Goal: Check status: Check status

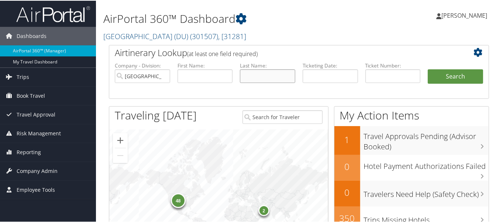
click at [259, 79] on input "text" at bounding box center [267, 76] width 55 height 14
type input "vanaarem"
click at [428, 69] on button "Search" at bounding box center [455, 76] width 55 height 15
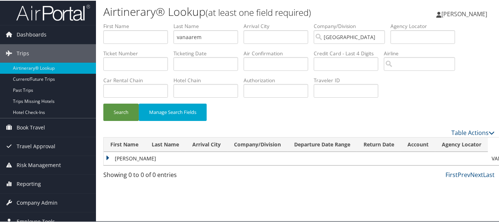
scroll to position [11, 0]
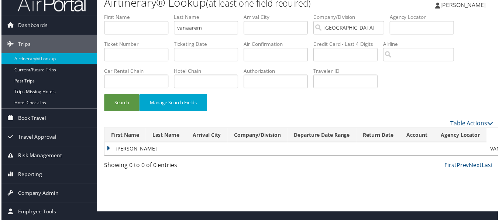
click at [105, 150] on td "WILLEM" at bounding box center [296, 149] width 385 height 13
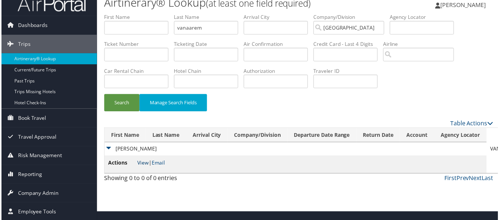
click at [145, 160] on link "View" at bounding box center [142, 163] width 11 height 7
drag, startPoint x: 215, startPoint y: 28, endPoint x: 83, endPoint y: 25, distance: 131.5
click at [81, 27] on div "Dashboards AirPortal 360™ (Manager) My Travel Dashboard Trips Airtinerary® Look…" at bounding box center [251, 101] width 502 height 222
click at [103, 95] on button "Search" at bounding box center [120, 103] width 35 height 17
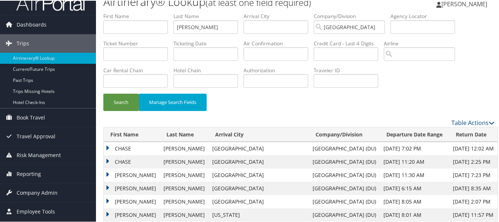
click at [106, 147] on td "CHASE" at bounding box center [132, 147] width 56 height 13
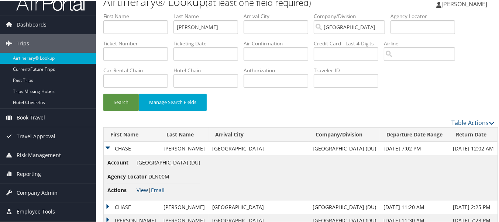
click at [144, 190] on link "View" at bounding box center [142, 189] width 11 height 7
drag, startPoint x: 193, startPoint y: 25, endPoint x: 121, endPoint y: 25, distance: 71.7
click at [121, 12] on ul "First Name Last Name thompson Departure City Arrival City Company/Division Univ…" at bounding box center [299, 12] width 392 height 0
click at [103, 93] on button "Search" at bounding box center [120, 101] width 35 height 17
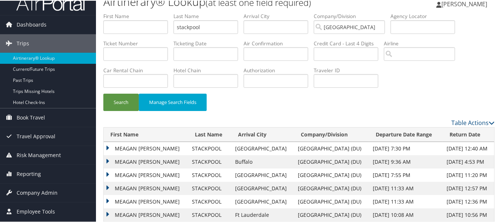
click at [105, 146] on td "MEAGAN CAROL" at bounding box center [146, 147] width 85 height 13
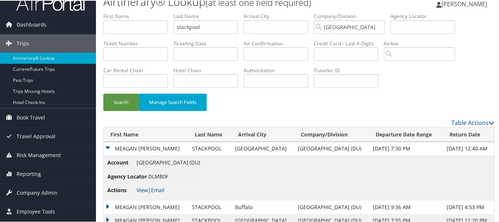
click at [141, 190] on link "View" at bounding box center [142, 189] width 11 height 7
click at [123, 12] on ul "First Name Last Name stackpool Departure City Arrival City Company/Division Uni…" at bounding box center [299, 12] width 392 height 0
click at [103, 93] on button "Search" at bounding box center [120, 101] width 35 height 17
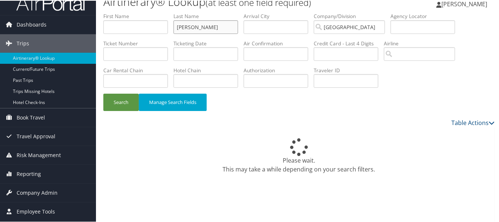
scroll to position [9, 0]
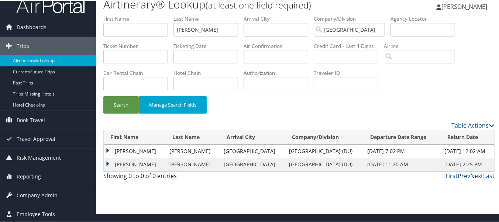
click at [106, 151] on td "ETHAN" at bounding box center [135, 150] width 62 height 13
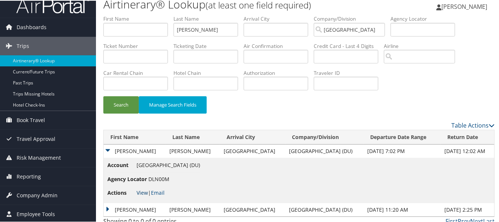
click at [143, 191] on link "View" at bounding box center [142, 192] width 11 height 7
drag, startPoint x: 153, startPoint y: 27, endPoint x: 147, endPoint y: 26, distance: 6.3
click at [147, 14] on ul "First Name Last Name peltier Departure City Arrival City Company/Division Unive…" at bounding box center [299, 14] width 392 height 0
click at [103, 96] on button "Search" at bounding box center [120, 104] width 35 height 17
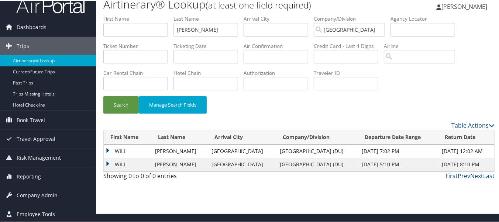
click at [109, 150] on td "WILL" at bounding box center [128, 150] width 48 height 13
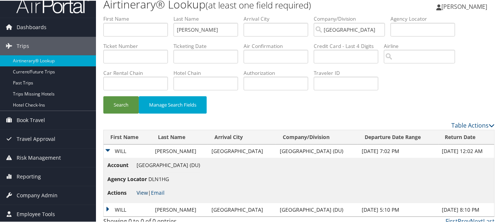
click at [146, 192] on link "View" at bounding box center [142, 192] width 11 height 7
drag, startPoint x: 202, startPoint y: 29, endPoint x: 106, endPoint y: 31, distance: 96.1
click at [107, 14] on ul "First Name Last Name palermino Departure City Arrival City Company/Division Uni…" at bounding box center [299, 14] width 392 height 0
click at [103, 96] on button "Search" at bounding box center [120, 104] width 35 height 17
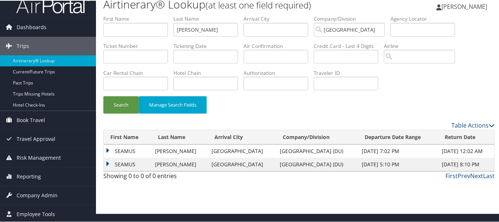
click at [109, 150] on td "SEAMUS" at bounding box center [128, 150] width 48 height 13
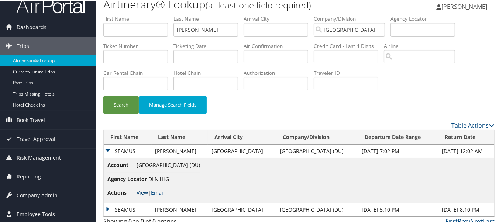
click at [139, 191] on link "View" at bounding box center [142, 192] width 11 height 7
drag, startPoint x: 215, startPoint y: 34, endPoint x: 117, endPoint y: 30, distance: 97.6
click at [117, 14] on ul "First Name Last Name keohane Departure City Arrival City Company/Division Unive…" at bounding box center [299, 14] width 392 height 0
click at [103, 96] on button "Search" at bounding box center [120, 104] width 35 height 17
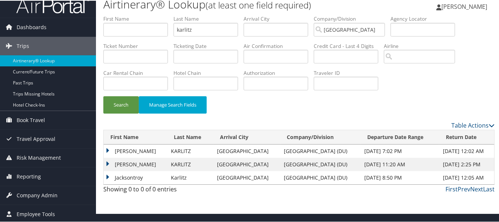
click at [106, 151] on td "JACKSON" at bounding box center [136, 150] width 64 height 13
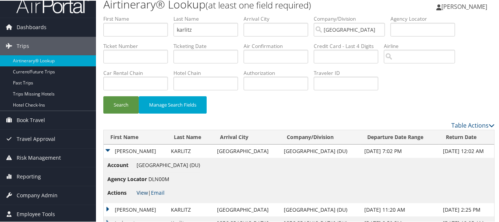
click at [140, 193] on link "View" at bounding box center [142, 192] width 11 height 7
drag, startPoint x: 220, startPoint y: 28, endPoint x: 126, endPoint y: 28, distance: 94.2
click at [126, 14] on ul "First Name Last Name karlitz Departure City Arrival City Company/Division Unive…" at bounding box center [299, 14] width 392 height 0
click at [103, 96] on button "Search" at bounding box center [120, 104] width 35 height 17
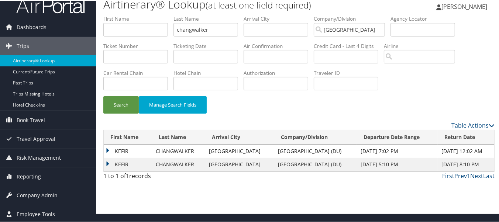
click at [109, 149] on td "KEFIR" at bounding box center [128, 150] width 48 height 13
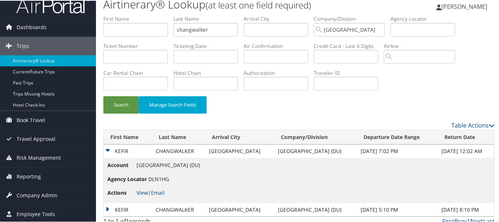
click at [146, 190] on link "View" at bounding box center [142, 192] width 11 height 7
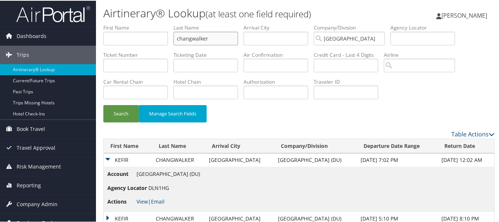
drag, startPoint x: 216, startPoint y: 37, endPoint x: 121, endPoint y: 38, distance: 94.6
click at [121, 23] on ul "First Name Last Name changwalker Departure City Arrival City Company/Division U…" at bounding box center [299, 23] width 392 height 0
click at [103, 105] on button "Search" at bounding box center [120, 113] width 35 height 17
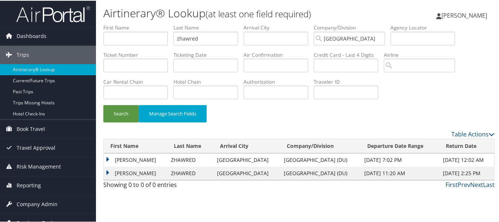
click at [109, 161] on td "ALEXANDER" at bounding box center [136, 159] width 64 height 13
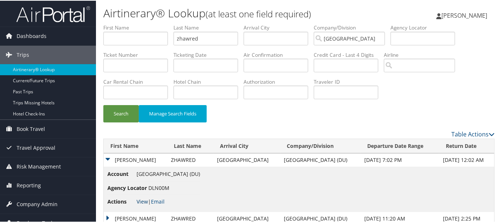
click at [140, 202] on link "View" at bounding box center [142, 201] width 11 height 7
drag, startPoint x: 201, startPoint y: 40, endPoint x: 137, endPoint y: 40, distance: 63.9
click at [137, 23] on ul "First Name Last Name zhawred Departure City Arrival City Company/Division Unive…" at bounding box center [299, 23] width 392 height 0
click at [103, 105] on button "Search" at bounding box center [120, 113] width 35 height 17
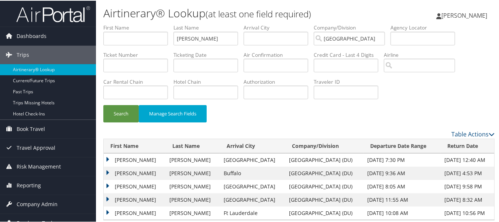
click at [105, 158] on td "JAKE ANTHONY" at bounding box center [135, 159] width 62 height 13
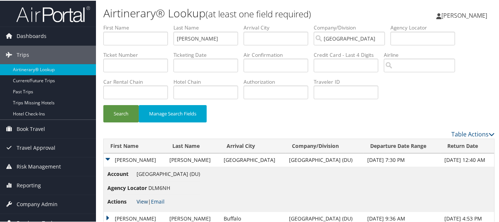
click at [140, 201] on link "View" at bounding box center [142, 201] width 11 height 7
drag, startPoint x: 211, startPoint y: 40, endPoint x: 142, endPoint y: 40, distance: 69.1
click at [142, 23] on ul "First Name Last Name guzzo Departure City Arrival City Company/Division Univers…" at bounding box center [299, 23] width 392 height 0
click at [103, 105] on button "Search" at bounding box center [120, 113] width 35 height 17
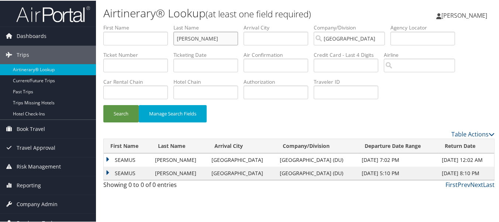
drag, startPoint x: 215, startPoint y: 35, endPoint x: 150, endPoint y: 41, distance: 64.6
click at [150, 23] on ul "First Name Last Name keohane Departure City Arrival City Company/Division Unive…" at bounding box center [299, 23] width 392 height 0
click at [103, 105] on button "Search" at bounding box center [120, 113] width 35 height 17
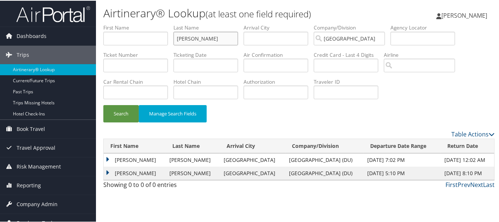
click at [139, 23] on ul "First Name Last Name krug Departure City Arrival City Company/Division Universi…" at bounding box center [299, 23] width 392 height 0
click at [103, 105] on button "Search" at bounding box center [120, 113] width 35 height 17
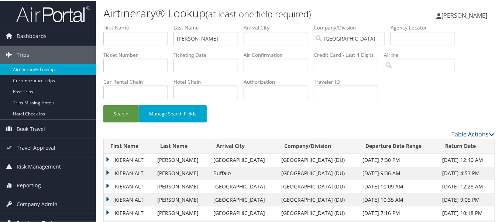
click at [108, 158] on td "KIERAN ALT" at bounding box center [129, 159] width 50 height 13
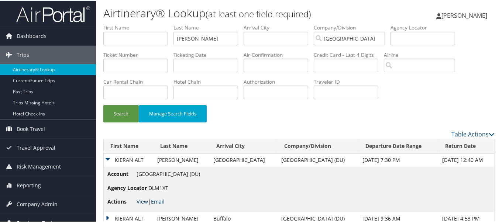
click at [144, 201] on link "View" at bounding box center [142, 201] width 11 height 7
drag, startPoint x: 201, startPoint y: 41, endPoint x: 130, endPoint y: 40, distance: 70.2
click at [132, 23] on ul "First Name Last Name woerner Departure City Arrival City Company/Division Unive…" at bounding box center [299, 23] width 392 height 0
click at [103, 105] on button "Search" at bounding box center [120, 113] width 35 height 17
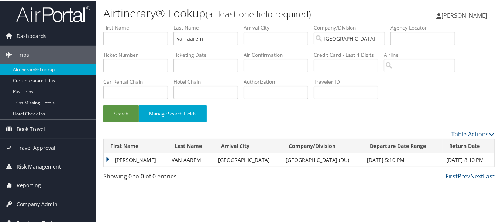
click at [107, 161] on td "WILLEM" at bounding box center [136, 159] width 64 height 13
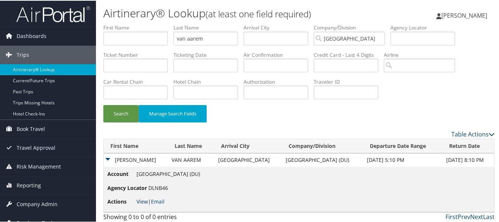
click at [147, 200] on link "View" at bounding box center [142, 201] width 11 height 7
drag, startPoint x: 79, startPoint y: 42, endPoint x: 60, endPoint y: 44, distance: 19.7
click at [62, 44] on div "Dashboards AirPortal 360™ (Manager) My Travel Dashboard Trips Airtinerary® Look…" at bounding box center [251, 112] width 502 height 225
click at [103, 105] on button "Search" at bounding box center [120, 113] width 35 height 17
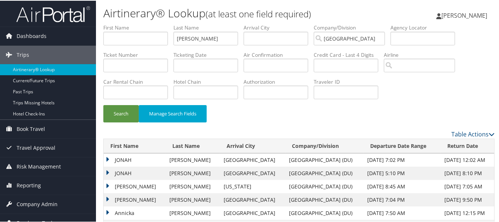
click at [107, 160] on td "JONAH" at bounding box center [135, 159] width 62 height 13
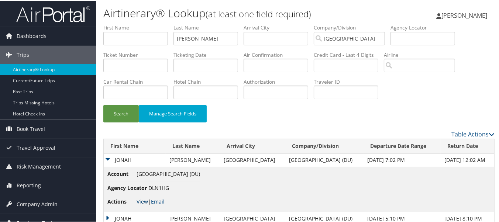
click at [141, 202] on link "View" at bounding box center [142, 201] width 11 height 7
drag, startPoint x: 213, startPoint y: 37, endPoint x: 98, endPoint y: 37, distance: 115.3
click at [103, 37] on form "First Name Last Name stevens Departure City Arrival City Company/Division Unive…" at bounding box center [299, 76] width 392 height 106
click at [103, 105] on button "Search" at bounding box center [120, 113] width 35 height 17
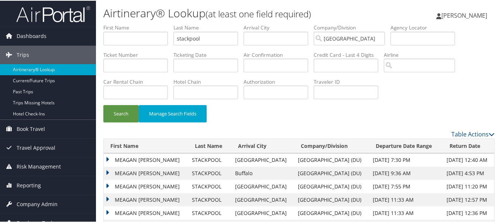
click at [106, 158] on td "MEAGAN CAROL" at bounding box center [146, 159] width 85 height 13
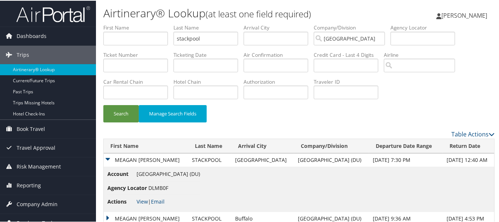
click at [143, 205] on li "Actions View | Email" at bounding box center [153, 201] width 93 height 13
click at [143, 201] on link "View" at bounding box center [142, 201] width 11 height 7
click at [44, 37] on div "Dashboards AirPortal 360™ (Manager) My Travel Dashboard Trips Airtinerary® Look…" at bounding box center [251, 145] width 502 height 291
click at [103, 105] on button "Search" at bounding box center [120, 113] width 35 height 17
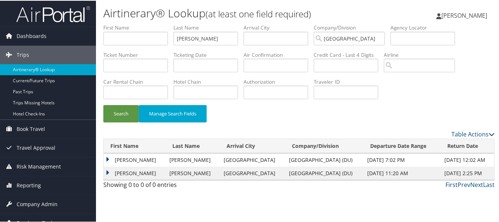
click at [110, 159] on td "ETHAN" at bounding box center [135, 159] width 62 height 13
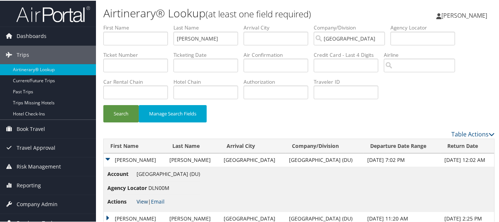
click at [143, 200] on link "View" at bounding box center [142, 201] width 11 height 7
drag, startPoint x: 185, startPoint y: 41, endPoint x: 135, endPoint y: 38, distance: 50.3
click at [138, 23] on ul "First Name Last Name peltier Departure City Arrival City Company/Division Unive…" at bounding box center [299, 23] width 392 height 0
click at [103, 105] on button "Search" at bounding box center [120, 113] width 35 height 17
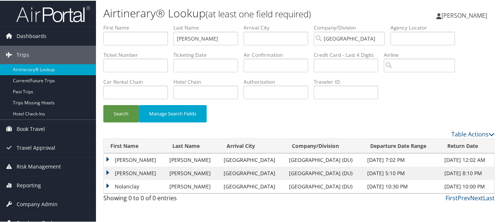
click at [107, 160] on td "NOLAN" at bounding box center [135, 159] width 62 height 13
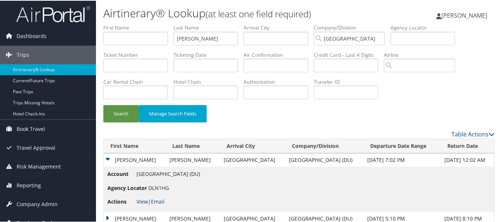
click at [144, 201] on link "View" at bounding box center [142, 201] width 11 height 7
drag, startPoint x: 158, startPoint y: 34, endPoint x: 42, endPoint y: 30, distance: 116.4
click at [46, 34] on div "Dashboards AirPortal 360™ (Manager) My Travel Dashboard Trips Airtinerary® Look…" at bounding box center [251, 125] width 502 height 251
click at [103, 105] on button "Search" at bounding box center [120, 113] width 35 height 17
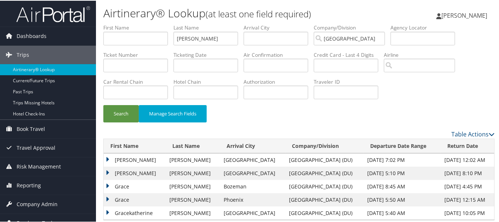
click at [108, 158] on td "THOMAS" at bounding box center [135, 159] width 62 height 13
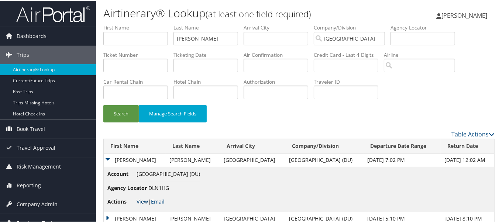
click at [143, 201] on link "View" at bounding box center [142, 201] width 11 height 7
drag, startPoint x: 194, startPoint y: 36, endPoint x: 88, endPoint y: 28, distance: 106.3
click at [89, 34] on div "Dashboards AirPortal 360™ (Manager) My Travel Dashboard Trips Airtinerary® Look…" at bounding box center [251, 139] width 502 height 278
click at [103, 105] on button "Search" at bounding box center [120, 113] width 35 height 17
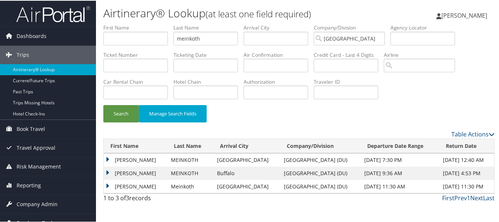
click at [105, 157] on td "PHILLIP JAMES" at bounding box center [136, 159] width 64 height 13
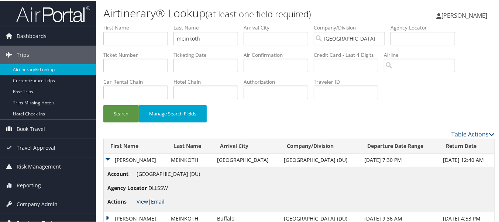
click at [142, 201] on link "View" at bounding box center [142, 201] width 11 height 7
drag, startPoint x: 214, startPoint y: 38, endPoint x: 72, endPoint y: 34, distance: 141.2
click at [73, 37] on div "Dashboards AirPortal 360™ (Manager) My Travel Dashboard Trips Airtinerary® Look…" at bounding box center [251, 125] width 502 height 251
click at [103, 105] on button "Search" at bounding box center [120, 113] width 35 height 17
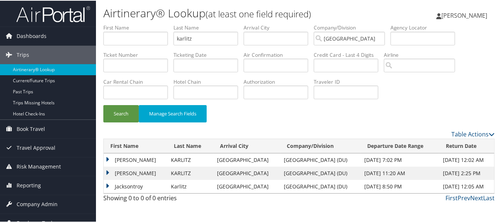
click at [111, 159] on td "JACKSON" at bounding box center [136, 159] width 64 height 13
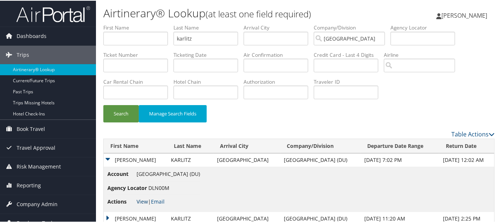
click at [142, 202] on link "View" at bounding box center [142, 201] width 11 height 7
drag, startPoint x: 206, startPoint y: 37, endPoint x: 98, endPoint y: 37, distance: 107.5
click at [103, 37] on form "First Name Last Name karlitz Departure City Arrival City Company/Division Unive…" at bounding box center [299, 76] width 392 height 106
click at [103, 105] on button "Search" at bounding box center [120, 113] width 35 height 17
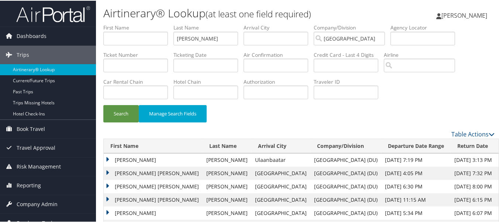
click at [106, 159] on td "ROBERT JENS" at bounding box center [153, 159] width 99 height 13
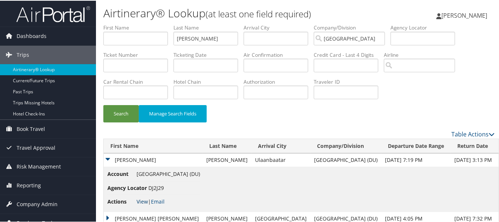
click at [143, 201] on link "View" at bounding box center [142, 201] width 11 height 7
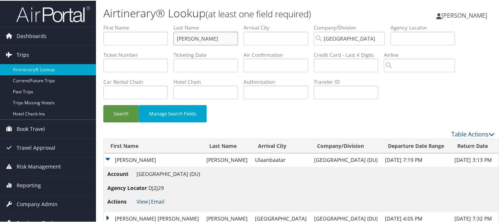
drag, startPoint x: 154, startPoint y: 42, endPoint x: 51, endPoint y: 45, distance: 103.5
click at [51, 45] on div "Dashboards AirPortal 360™ (Manager) My Travel Dashboard Trips Airtinerary® Look…" at bounding box center [251, 172] width 502 height 344
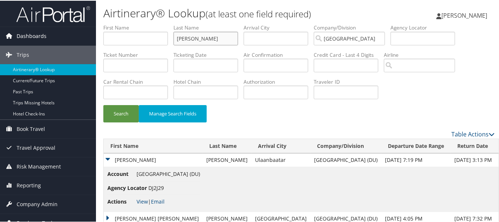
click at [103, 105] on button "Search" at bounding box center [120, 113] width 35 height 17
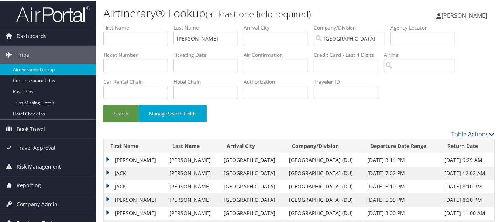
click at [109, 174] on td "JACK" at bounding box center [135, 172] width 62 height 13
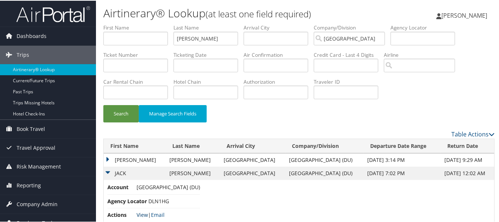
click at [144, 216] on link "View" at bounding box center [142, 214] width 11 height 7
drag, startPoint x: 171, startPoint y: 43, endPoint x: 112, endPoint y: 36, distance: 60.3
click at [115, 23] on ul "First Name Last Name gardner Departure City Arrival City Company/Division Unive…" at bounding box center [299, 23] width 392 height 0
click at [103, 105] on button "Search" at bounding box center [120, 113] width 35 height 17
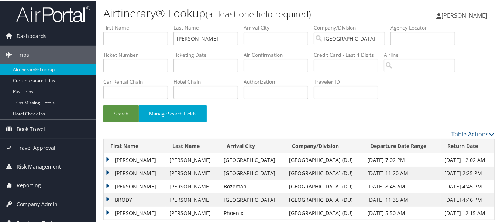
click at [109, 158] on td "REILLY" at bounding box center [135, 159] width 62 height 13
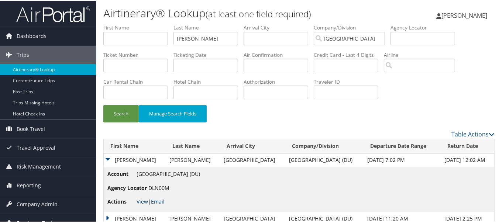
click at [141, 201] on link "View" at bounding box center [142, 201] width 11 height 7
drag, startPoint x: 212, startPoint y: 27, endPoint x: 117, endPoint y: 37, distance: 95.4
click at [117, 23] on ul "First Name Last Name doherty Departure City Arrival City Company/Division Unive…" at bounding box center [299, 23] width 392 height 0
click at [93, 41] on div "Dashboards AirPortal 360™ (Manager) My Travel Dashboard Trips Airtinerary® Look…" at bounding box center [251, 139] width 502 height 278
click at [103, 105] on button "Search" at bounding box center [120, 113] width 35 height 17
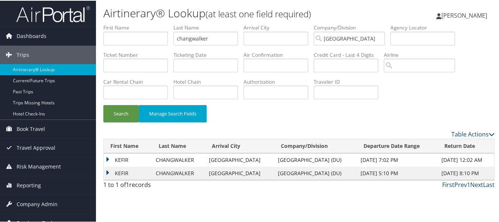
click at [109, 157] on td "KEFIR" at bounding box center [128, 159] width 48 height 13
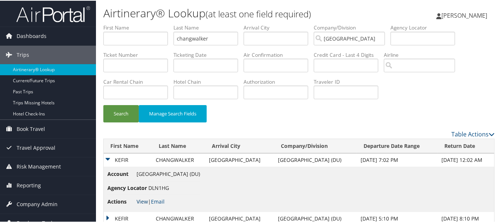
click at [142, 200] on link "View" at bounding box center [142, 201] width 11 height 7
drag, startPoint x: 213, startPoint y: 38, endPoint x: 113, endPoint y: 37, distance: 99.7
click at [118, 23] on ul "First Name Last Name changwalker Departure City Arrival City Company/Division U…" at bounding box center [299, 23] width 392 height 0
click at [103, 105] on button "Search" at bounding box center [120, 113] width 35 height 17
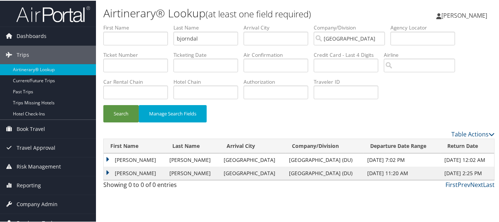
click at [110, 157] on td "CODY" at bounding box center [135, 159] width 62 height 13
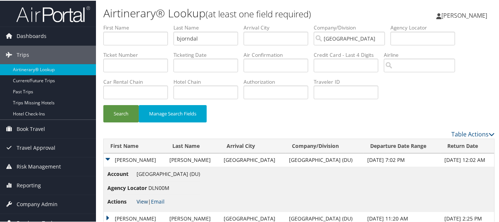
click at [137, 201] on link "View" at bounding box center [142, 201] width 11 height 7
click at [73, 35] on div "Dashboards AirPortal 360™ (Manager) My Travel Dashboard Trips Airtinerary® Look…" at bounding box center [251, 119] width 502 height 238
click at [103, 105] on button "Search" at bounding box center [120, 113] width 35 height 17
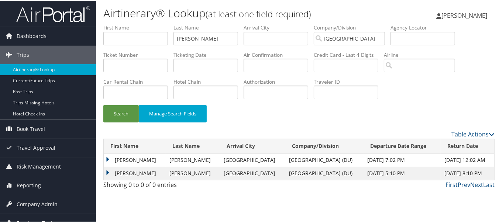
click at [107, 159] on td "ZACHARY" at bounding box center [135, 159] width 62 height 13
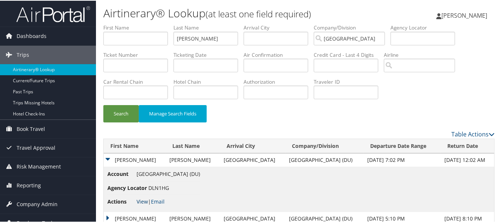
click at [142, 201] on link "View" at bounding box center [142, 201] width 11 height 7
click at [98, 37] on div "Airtinerary® Lookup (at least one field required) Sarah Miller Sarah Miller My …" at bounding box center [299, 119] width 406 height 238
click at [103, 105] on button "Search" at bounding box center [120, 113] width 35 height 17
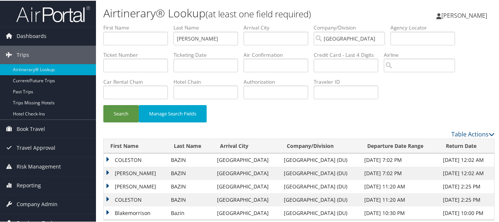
drag, startPoint x: 108, startPoint y: 158, endPoint x: 115, endPoint y: 163, distance: 8.8
click at [108, 158] on td "COLESTON" at bounding box center [136, 159] width 64 height 13
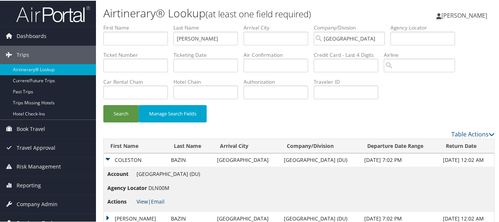
click at [140, 200] on link "View" at bounding box center [142, 201] width 11 height 7
drag, startPoint x: 203, startPoint y: 39, endPoint x: 110, endPoint y: 39, distance: 92.3
click at [111, 23] on ul "First Name Last Name bazin Departure City Arrival City Company/Division Univers…" at bounding box center [299, 23] width 392 height 0
click at [103, 105] on button "Search" at bounding box center [120, 113] width 35 height 17
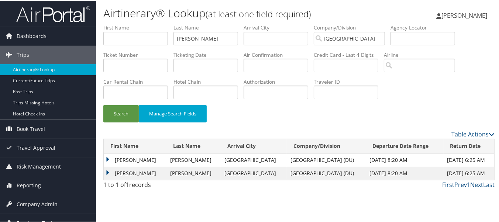
click at [110, 157] on td "RICHARD OLIVER" at bounding box center [135, 159] width 63 height 13
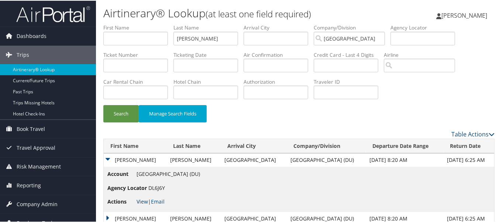
click at [141, 204] on link "View" at bounding box center [142, 201] width 11 height 7
drag, startPoint x: 210, startPoint y: 33, endPoint x: 75, endPoint y: 32, distance: 135.2
click at [88, 33] on div "Dashboards AirPortal 360™ (Manager) My Travel Dashboard Trips Airtinerary® Look…" at bounding box center [251, 119] width 502 height 238
click at [103, 105] on button "Search" at bounding box center [120, 113] width 35 height 17
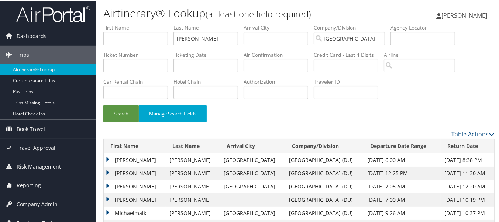
click at [106, 158] on td "MICHAEL MAIK NDUBUEZE" at bounding box center [135, 159] width 62 height 13
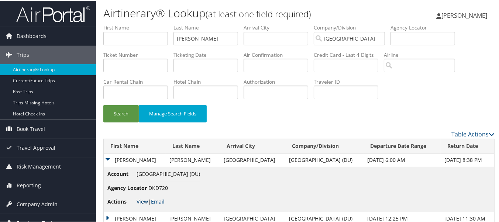
click at [142, 202] on link "View" at bounding box center [142, 201] width 11 height 7
drag, startPoint x: 192, startPoint y: 40, endPoint x: 121, endPoint y: 40, distance: 70.6
click at [124, 23] on ul "First Name Last Name nwosu Departure City Arrival City Company/Division Univers…" at bounding box center [299, 23] width 392 height 0
click at [103, 105] on button "Search" at bounding box center [120, 113] width 35 height 17
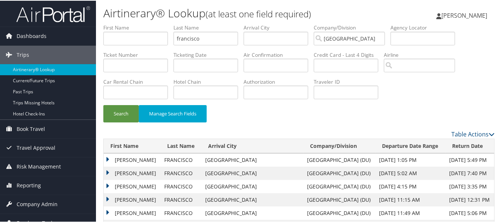
click at [109, 159] on td "MICHAEL GABRIEL" at bounding box center [132, 159] width 57 height 13
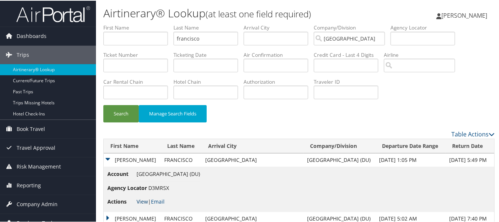
click at [141, 203] on link "View" at bounding box center [142, 201] width 11 height 7
drag, startPoint x: 157, startPoint y: 38, endPoint x: 80, endPoint y: 34, distance: 76.9
click at [82, 37] on div "Dashboards AirPortal 360™ (Manager) My Travel Dashboard Trips Airtinerary® Look…" at bounding box center [251, 172] width 502 height 344
type input "montgomery"
click at [103, 105] on button "Search" at bounding box center [120, 113] width 35 height 17
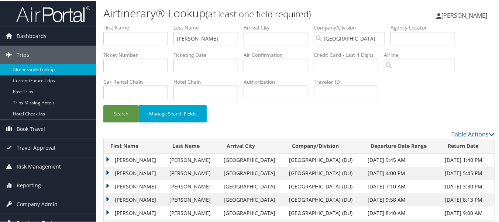
click at [106, 160] on td "SCOTT BRADFORD" at bounding box center [135, 159] width 62 height 13
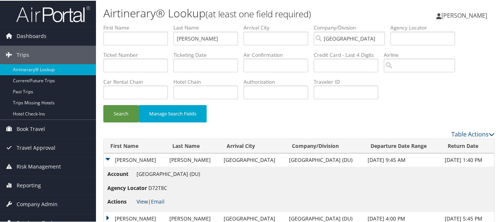
click at [147, 201] on span "View | Email" at bounding box center [151, 201] width 28 height 7
click at [144, 202] on link "View" at bounding box center [142, 201] width 11 height 7
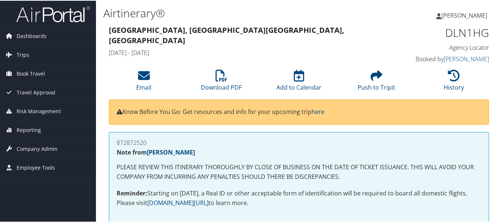
drag, startPoint x: 148, startPoint y: 139, endPoint x: 118, endPoint y: 142, distance: 30.4
click at [118, 142] on h4 "872872520" at bounding box center [299, 142] width 365 height 6
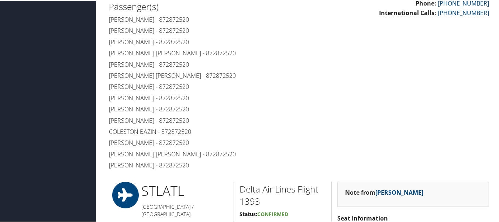
scroll to position [222, 0]
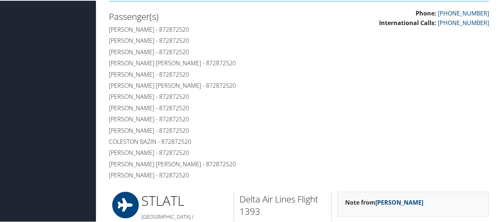
drag, startPoint x: 199, startPoint y: 120, endPoint x: 166, endPoint y: 121, distance: 33.6
click at [166, 121] on h4 "Chase Thompson - 872872520" at bounding box center [201, 119] width 185 height 8
copy h4 "872872520"
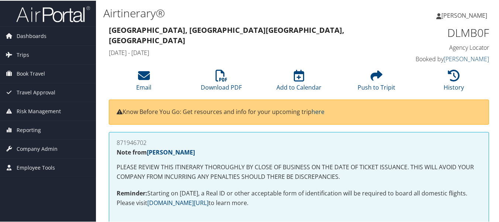
drag, startPoint x: 156, startPoint y: 140, endPoint x: 113, endPoint y: 143, distance: 43.3
click at [113, 143] on div "871946702 Note from Pooja Malik PLEASE REVIEW THIS ITINERARY THOROUGHLY BY CLOS…" at bounding box center [299, 177] width 380 height 91
copy h4 "871946702"
drag, startPoint x: 153, startPoint y: 140, endPoint x: 112, endPoint y: 140, distance: 40.6
click at [112, 140] on div "872872520 Note from [PERSON_NAME] PLEASE REVIEW THIS ITINERARY THOROUGHLY BY CL…" at bounding box center [299, 177] width 380 height 91
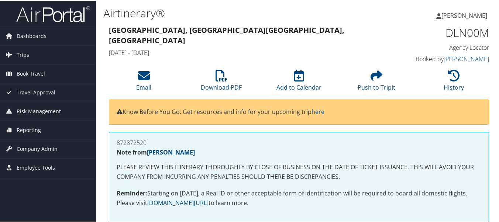
copy h4 "872872520"
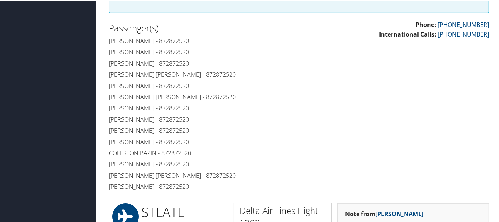
scroll to position [222, 0]
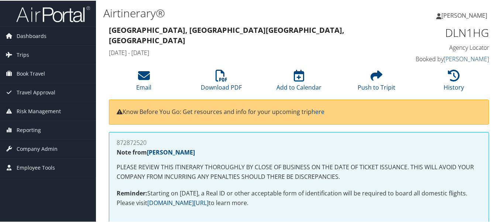
drag, startPoint x: 149, startPoint y: 143, endPoint x: 114, endPoint y: 142, distance: 35.1
click at [114, 142] on div "872872520 Note from [PERSON_NAME] PLEASE REVIEW THIS ITINERARY THOROUGHLY BY CL…" at bounding box center [299, 177] width 380 height 91
copy h4 "872872520"
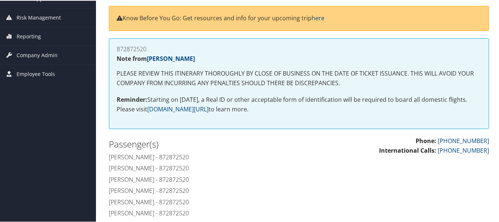
scroll to position [184, 0]
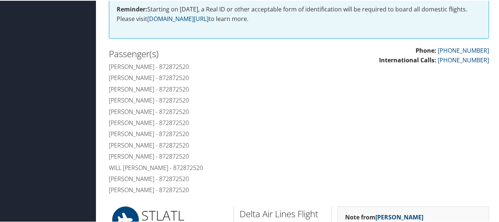
drag, startPoint x: 201, startPoint y: 130, endPoint x: 165, endPoint y: 134, distance: 36.0
click at [165, 134] on h4 "[PERSON_NAME] - 872872520" at bounding box center [201, 133] width 185 height 8
copy h4 "872872520"
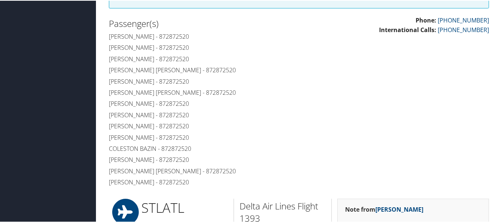
scroll to position [222, 0]
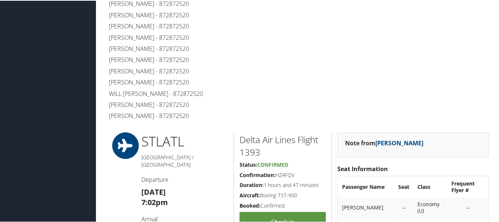
scroll to position [184, 0]
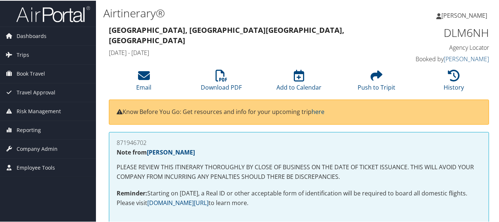
drag, startPoint x: 123, startPoint y: 145, endPoint x: 112, endPoint y: 144, distance: 10.7
click at [112, 144] on div "871946702 Note from Pooja Malik PLEASE REVIEW THIS ITINERARY THOROUGHLY BY CLOS…" at bounding box center [299, 177] width 380 height 91
drag, startPoint x: 149, startPoint y: 142, endPoint x: 117, endPoint y: 140, distance: 31.5
click at [117, 140] on h4 "871946702" at bounding box center [299, 142] width 365 height 6
copy h4 "871946702"
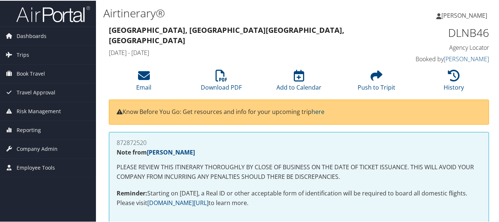
drag, startPoint x: 163, startPoint y: 139, endPoint x: 117, endPoint y: 144, distance: 46.8
click at [117, 144] on h4 "872872520" at bounding box center [299, 142] width 365 height 6
copy h4 "872872520"
drag, startPoint x: 123, startPoint y: 140, endPoint x: 111, endPoint y: 141, distance: 11.9
click at [111, 141] on div "872872520 Note from [PERSON_NAME] PLEASE REVIEW THIS ITINERARY THOROUGHLY BY CL…" at bounding box center [299, 177] width 380 height 91
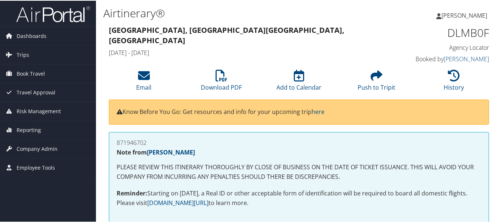
drag, startPoint x: 146, startPoint y: 142, endPoint x: 102, endPoint y: 142, distance: 44.0
copy h4 "871946702"
drag, startPoint x: 147, startPoint y: 138, endPoint x: 114, endPoint y: 141, distance: 33.4
click at [114, 141] on div "873401586 Note from [PERSON_NAME] PLEASE REVIEW THIS ITINERARY THOROUGHLY BY CL…" at bounding box center [299, 177] width 380 height 91
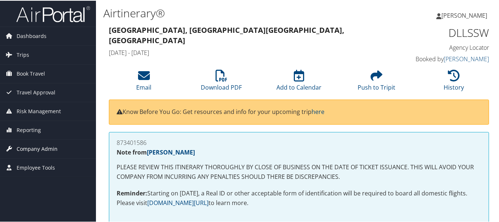
copy h4 "873401586"
drag, startPoint x: 159, startPoint y: 141, endPoint x: 98, endPoint y: 143, distance: 61.0
copy h4 "872872520"
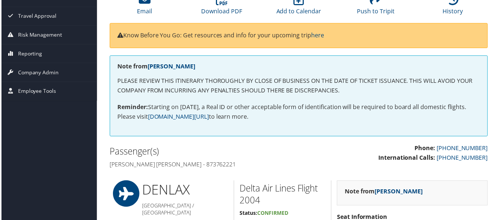
scroll to position [74, 0]
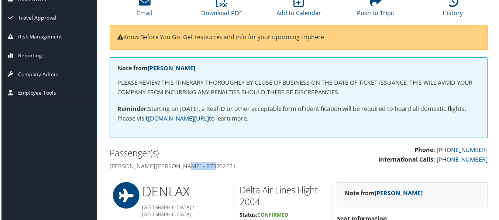
drag, startPoint x: 225, startPoint y: 164, endPoint x: 185, endPoint y: 168, distance: 39.3
click at [185, 168] on h4 "[PERSON_NAME] [PERSON_NAME] - 873762221" at bounding box center [201, 167] width 185 height 8
copy h4 "873762221"
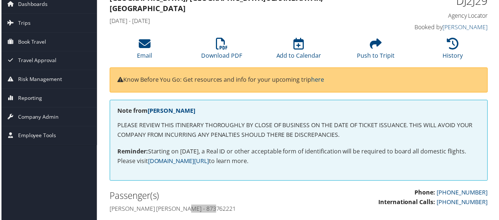
scroll to position [0, 0]
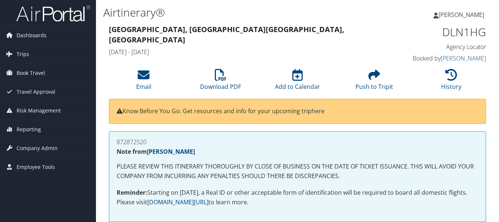
scroll to position [184, 0]
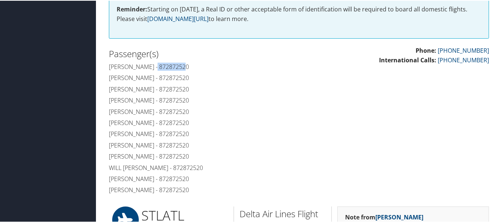
drag, startPoint x: 187, startPoint y: 63, endPoint x: 155, endPoint y: 65, distance: 31.8
click at [155, 65] on h4 "Jack Gardner - 872872520" at bounding box center [201, 66] width 185 height 8
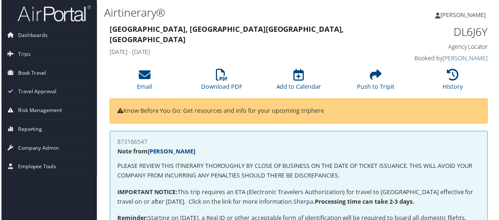
drag, startPoint x: 144, startPoint y: 143, endPoint x: 110, endPoint y: 143, distance: 34.0
click at [110, 143] on div "873166547 Note from Michele Whisenton PLEASE REVIEW THIS ITINERARY THOROUGHLY B…" at bounding box center [299, 190] width 380 height 117
copy h4 "873166547"
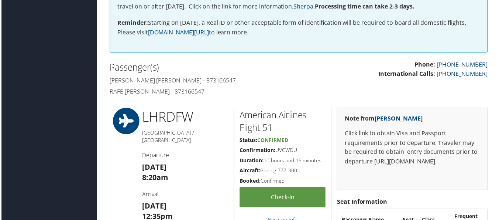
scroll to position [184, 0]
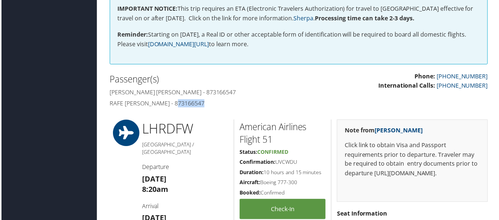
drag, startPoint x: 219, startPoint y: 97, endPoint x: 175, endPoint y: 96, distance: 44.0
click at [175, 96] on div "Passenger(s) Richard oliver Samuel - 873166547 Rafe lovell Samuel - 873166547" at bounding box center [201, 91] width 196 height 39
click at [215, 104] on h4 "Rafe lovell Samuel - 873166547" at bounding box center [201, 104] width 185 height 8
click at [247, 87] on div "Passenger(s) Richard oliver Samuel - 873166547 Rafe lovell Samuel - 873166547" at bounding box center [201, 91] width 196 height 39
drag, startPoint x: 225, startPoint y: 89, endPoint x: 182, endPoint y: 95, distance: 43.2
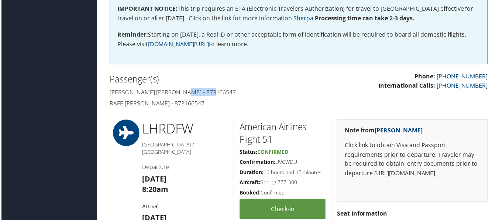
click at [182, 95] on h4 "Richard oliver Samuel - 873166547" at bounding box center [201, 92] width 185 height 8
copy h4 "873166547"
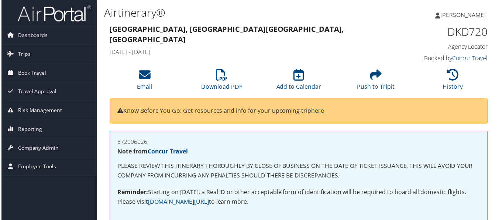
drag, startPoint x: 153, startPoint y: 139, endPoint x: 115, endPoint y: 143, distance: 37.9
click at [115, 143] on div "872096026 Note from Concur Travel PLEASE REVIEW THIS ITINERARY THOROUGHLY BY CL…" at bounding box center [299, 177] width 380 height 91
copy h4 "872096026"
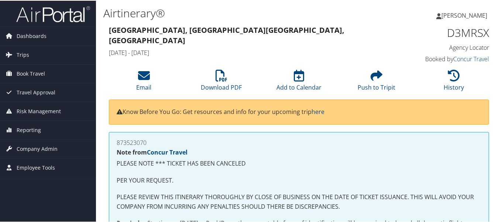
drag, startPoint x: 168, startPoint y: 135, endPoint x: 115, endPoint y: 139, distance: 53.0
click at [115, 139] on div "873523070 Note from Concur Travel PLEASE NOTE *** TICKET HAS BEEN CANCELED PER …" at bounding box center [299, 192] width 380 height 121
copy h4 "873523070"
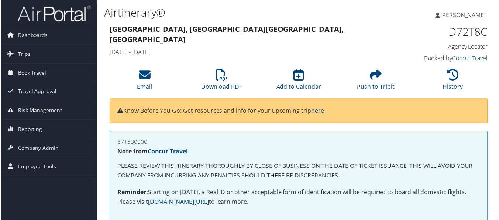
drag, startPoint x: 112, startPoint y: 142, endPoint x: 104, endPoint y: 142, distance: 7.8
click at [104, 142] on div "871530000 Note from Concur Travel PLEASE REVIEW THIS ITINERARY THOROUGHLY BY CL…" at bounding box center [299, 181] width 392 height 98
copy h4 "871530000"
